Goal: Task Accomplishment & Management: Manage account settings

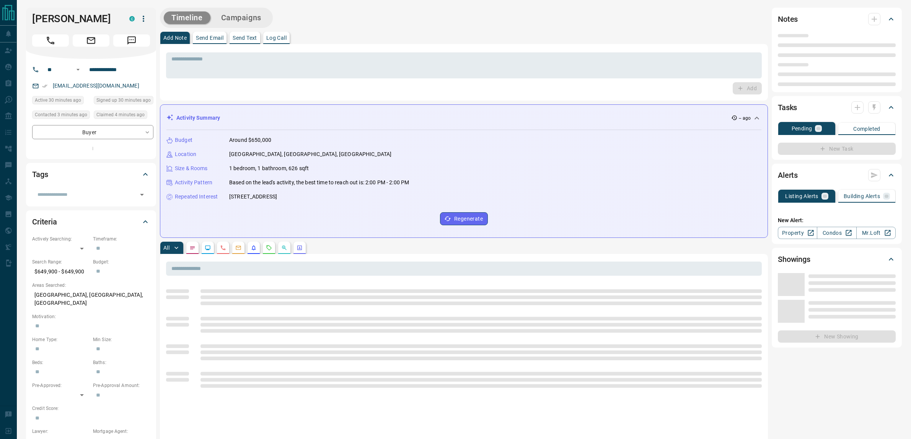
type input "**"
type input "**********"
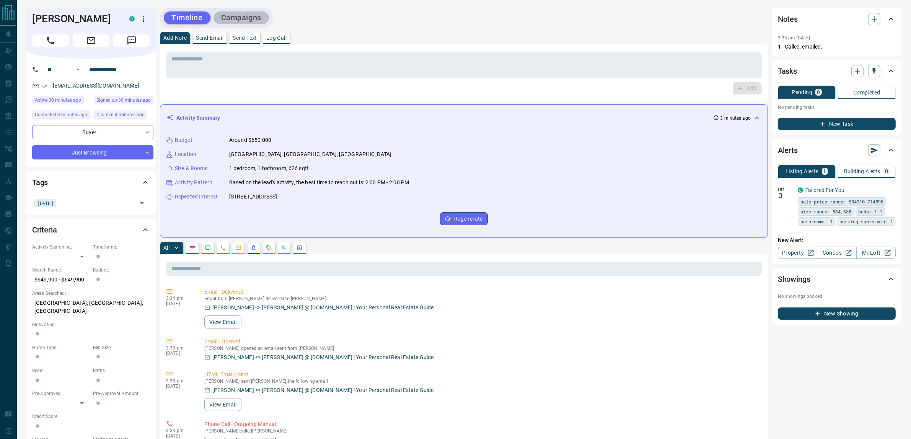
click at [243, 18] on button "Campaigns" at bounding box center [240, 17] width 55 height 13
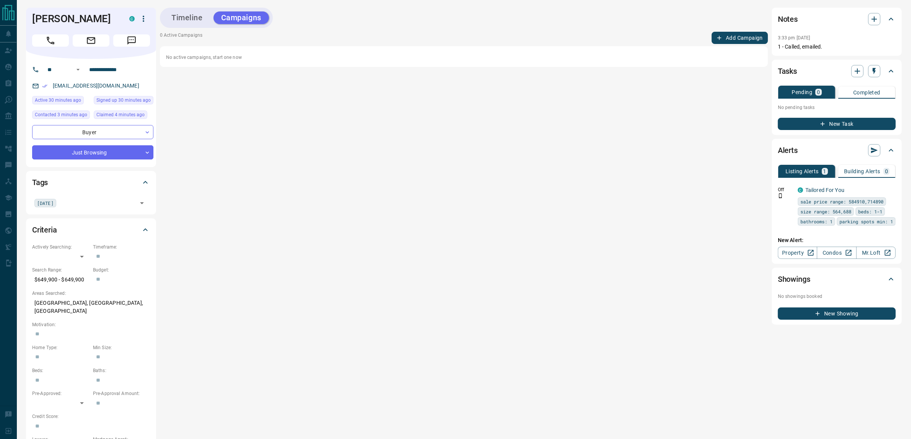
click at [729, 37] on button "Add Campaign" at bounding box center [739, 38] width 56 height 12
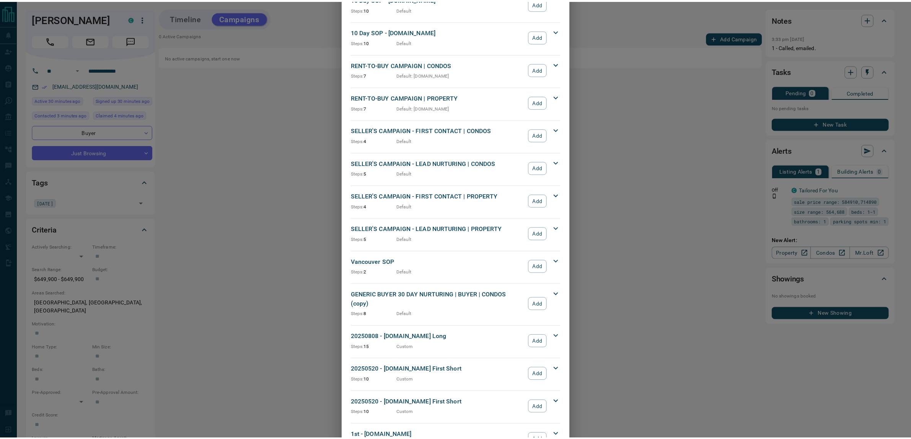
scroll to position [586, 0]
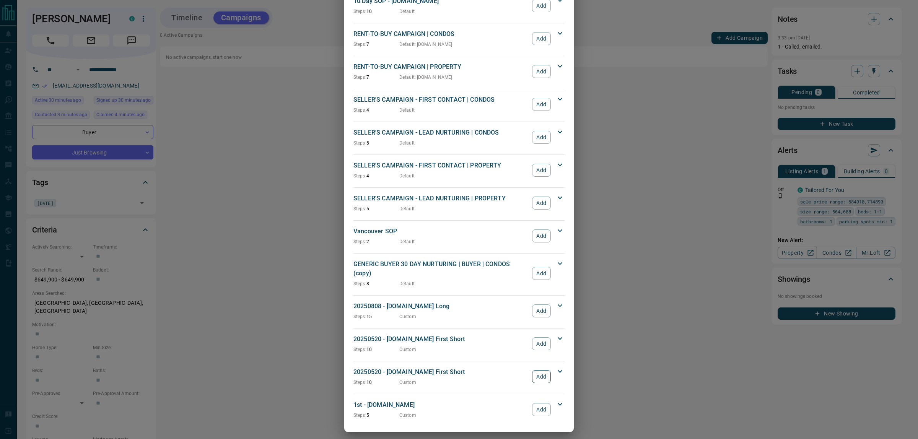
click at [542, 371] on button "Add" at bounding box center [541, 376] width 19 height 13
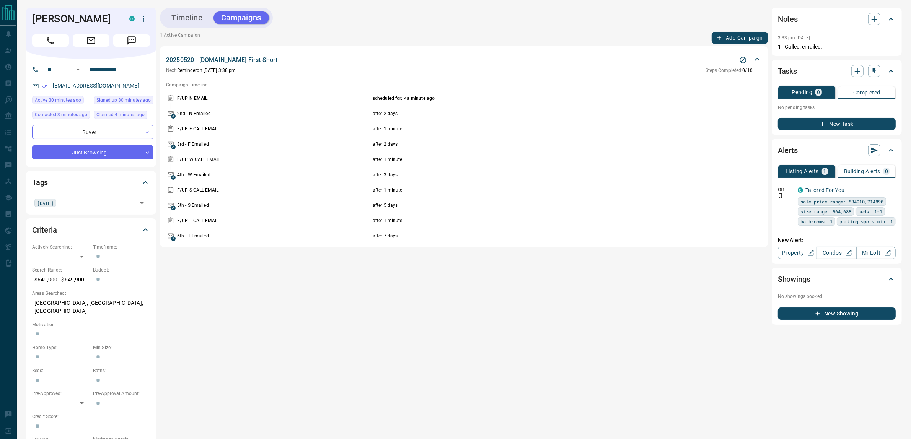
click at [825, 123] on icon "button" at bounding box center [822, 123] width 7 height 7
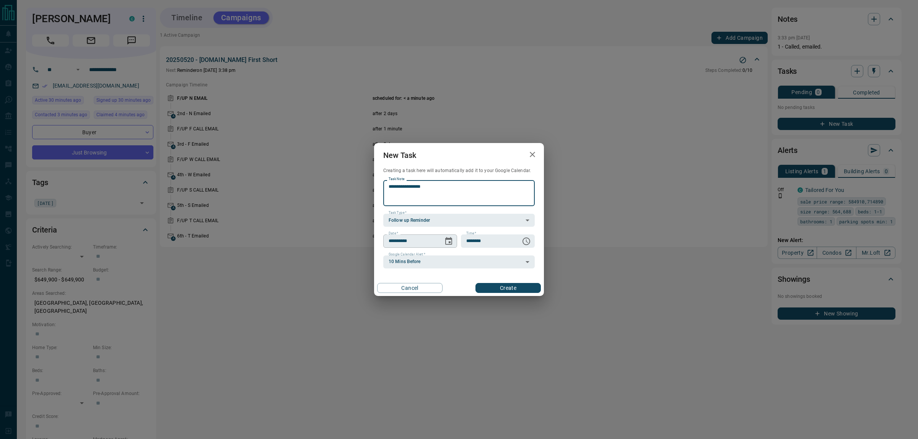
type textarea "**********"
click at [450, 240] on icon "Choose date, selected date is Aug 14, 2025" at bounding box center [448, 241] width 9 height 9
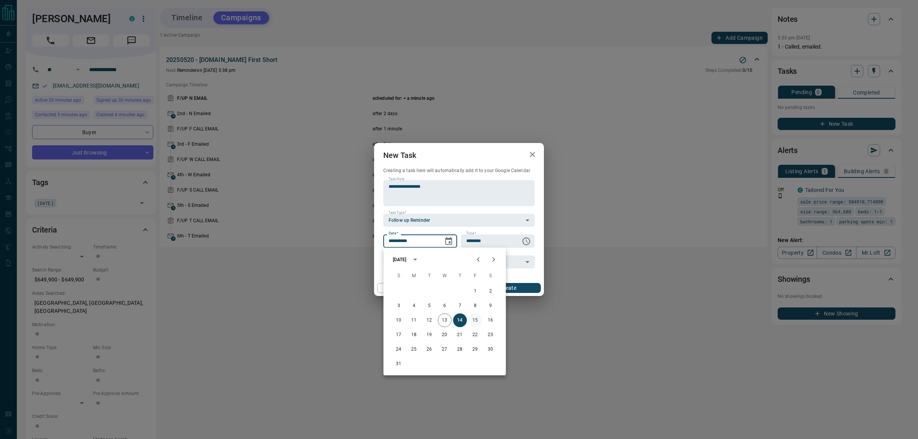
click at [474, 322] on button "15" at bounding box center [476, 321] width 14 height 14
type input "**********"
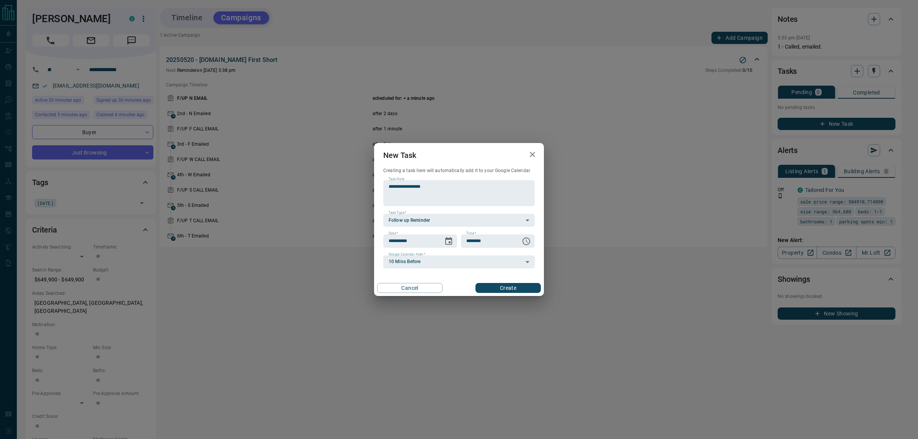
click at [497, 290] on button "Create" at bounding box center [507, 288] width 65 height 10
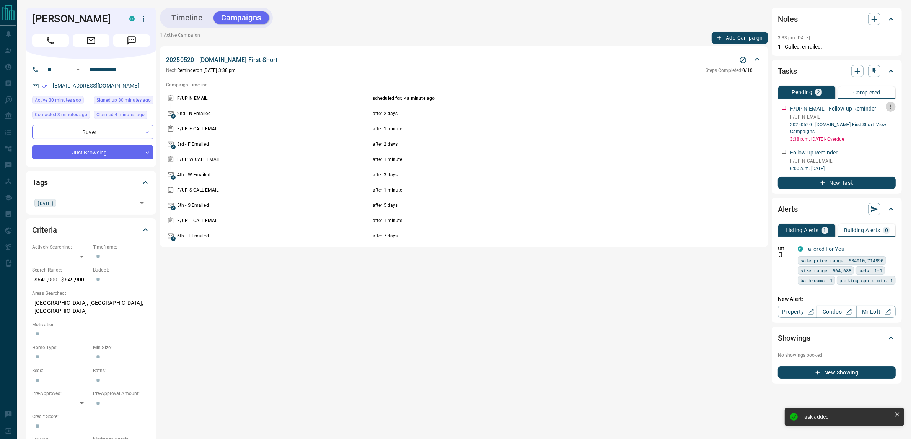
click at [890, 107] on icon "button" at bounding box center [890, 107] width 6 height 6
click at [884, 131] on li "Delete" at bounding box center [879, 132] width 34 height 11
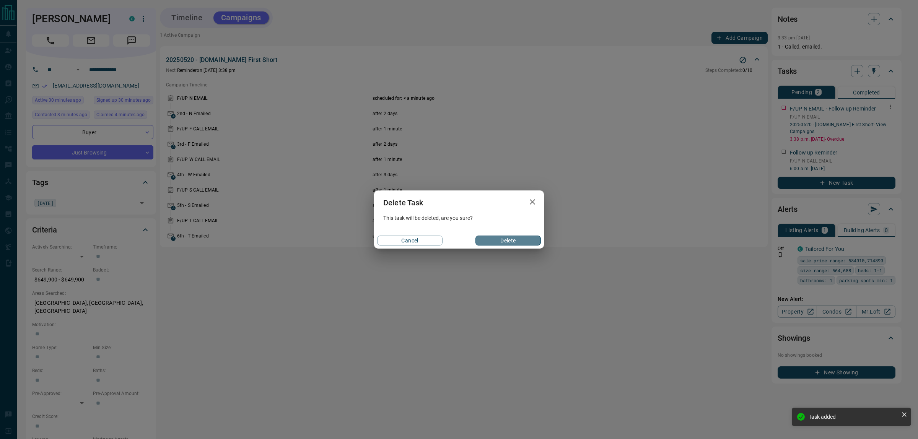
click at [501, 239] on button "Delete" at bounding box center [507, 241] width 65 height 10
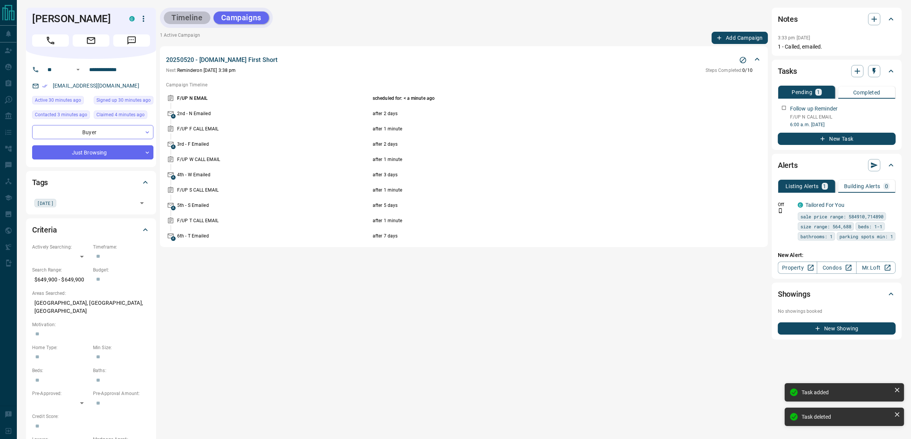
click at [184, 22] on button "Timeline" at bounding box center [187, 17] width 47 height 13
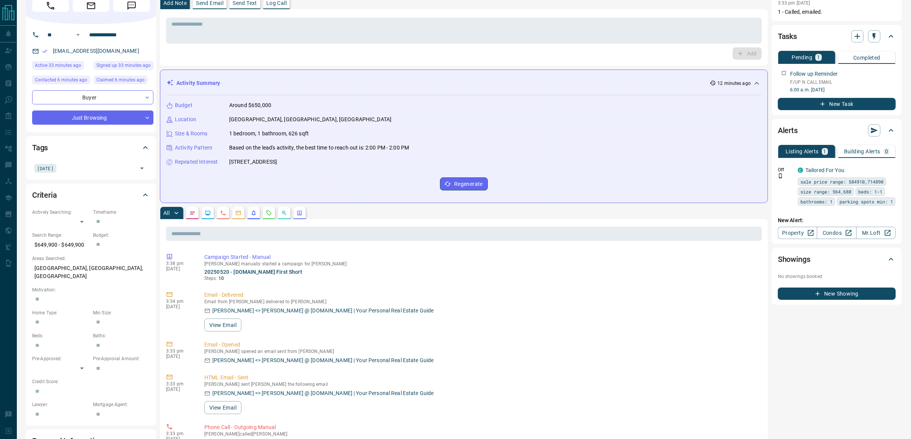
scroll to position [0, 0]
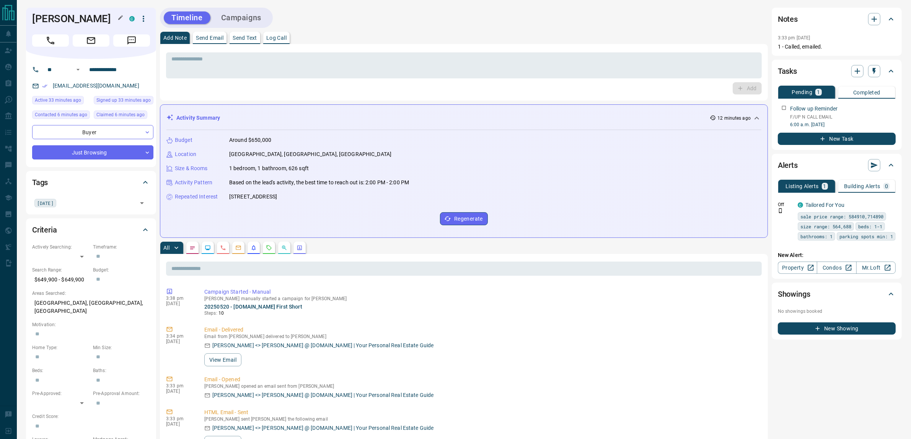
click at [49, 21] on h1 "[PERSON_NAME]" at bounding box center [75, 19] width 86 height 12
drag, startPoint x: 49, startPoint y: 21, endPoint x: 92, endPoint y: 18, distance: 43.4
click at [85, 18] on h1 "[PERSON_NAME]" at bounding box center [75, 19] width 86 height 12
copy h1 "[PERSON_NAME]"
